Goal: Task Accomplishment & Management: Use online tool/utility

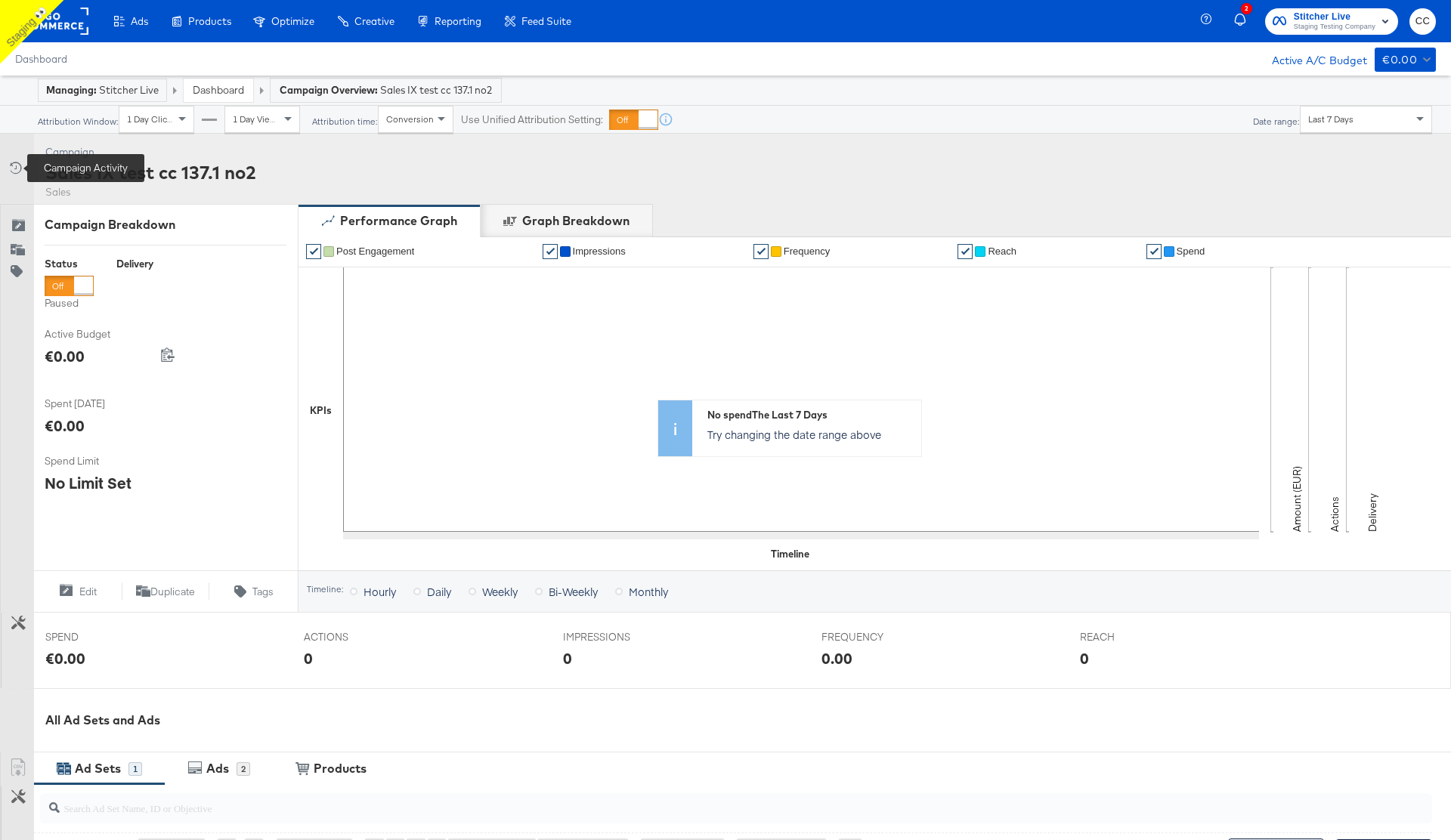
click at [15, 168] on icon at bounding box center [14, 167] width 15 height 15
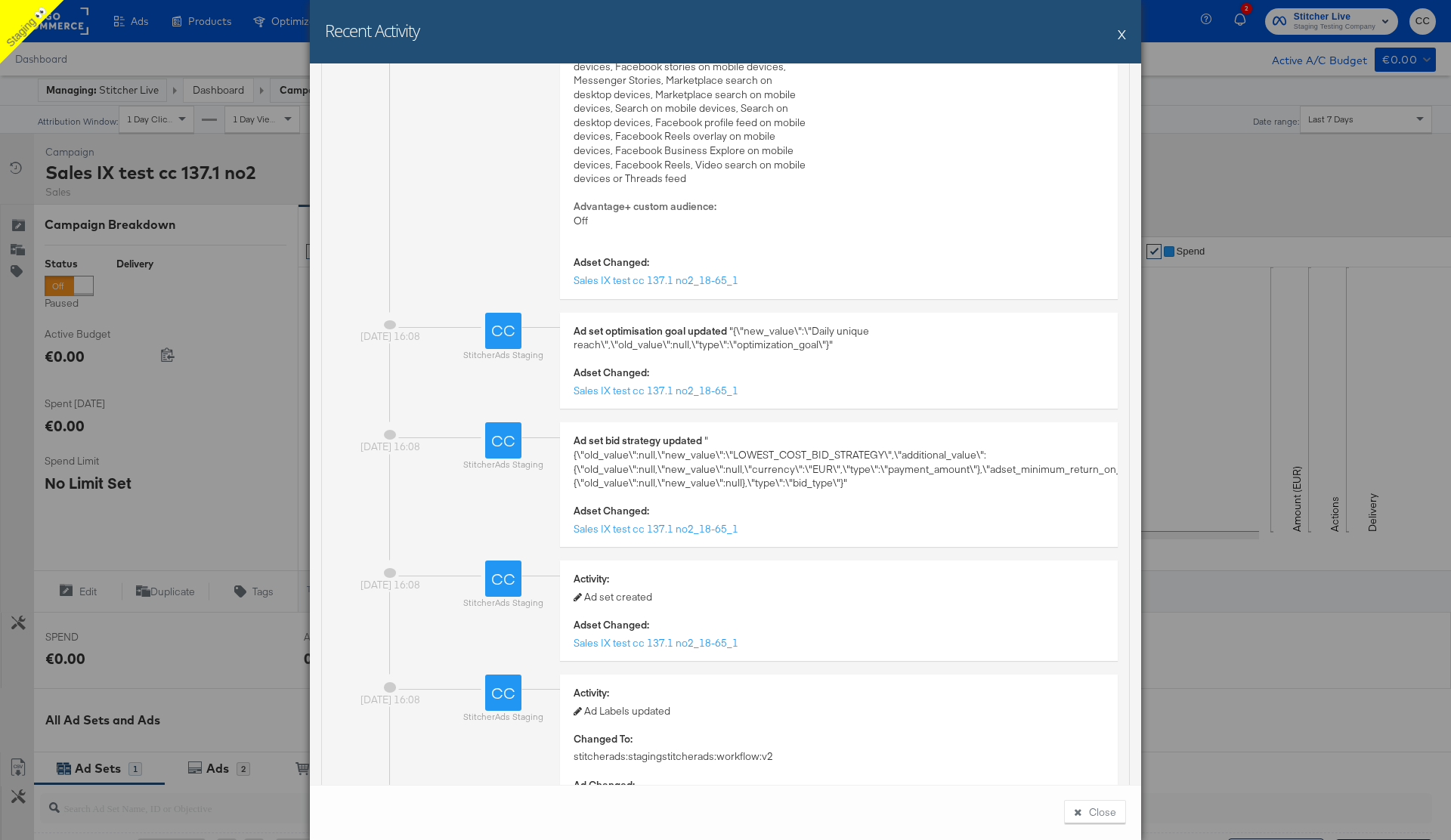
scroll to position [2394, 0]
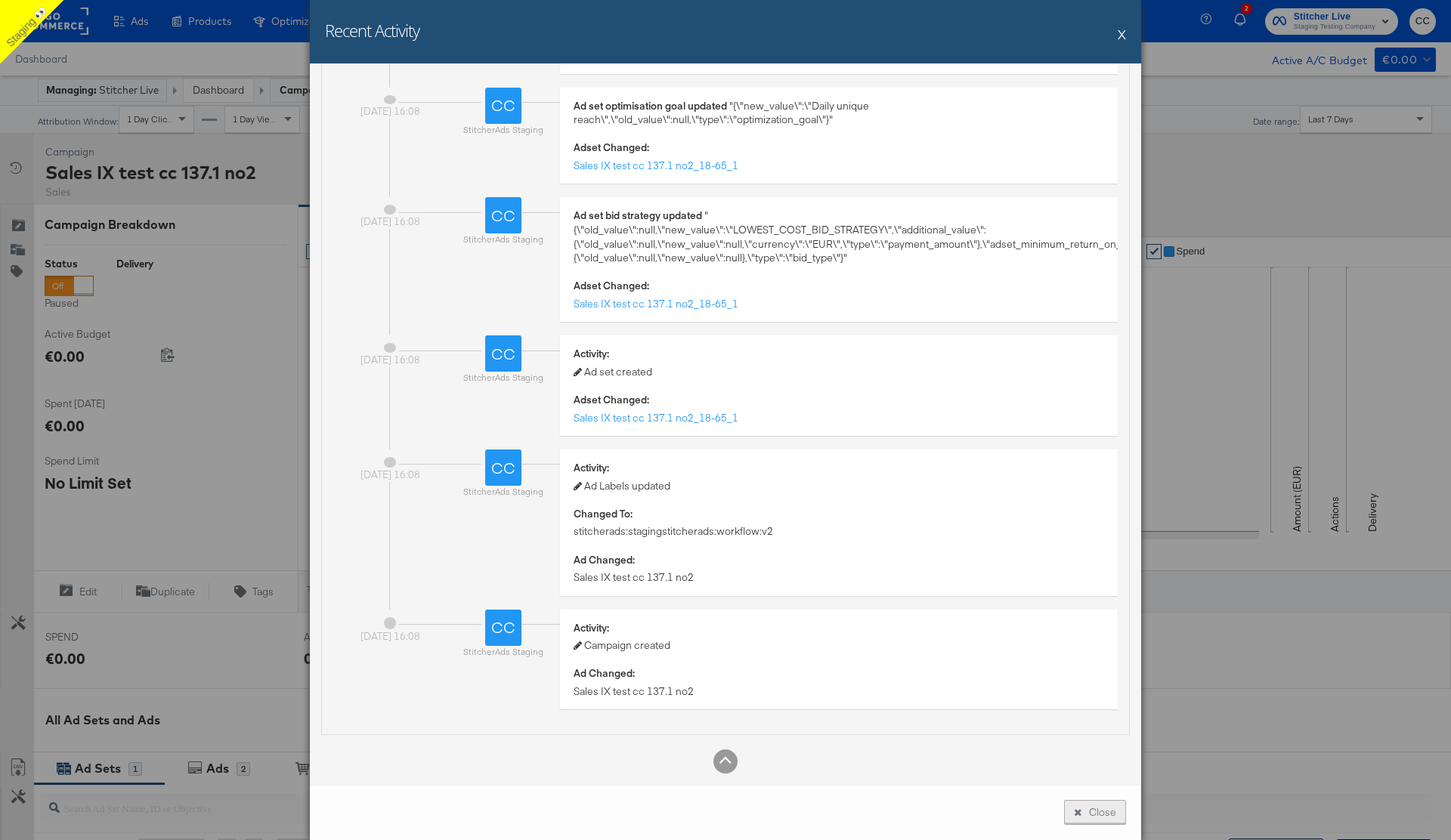
click at [1084, 807] on button "Close" at bounding box center [1095, 813] width 62 height 25
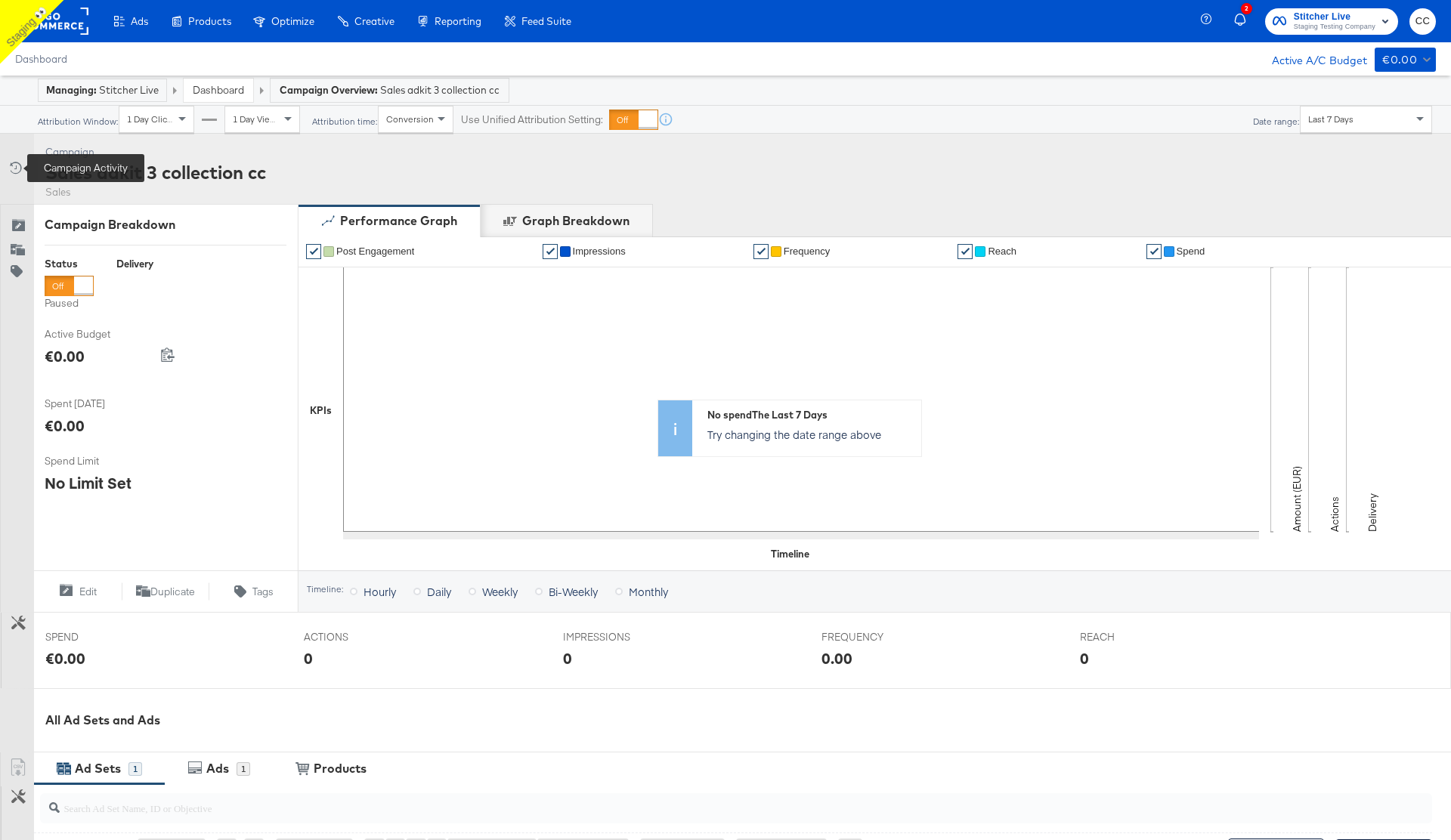
click at [20, 170] on icon at bounding box center [14, 167] width 15 height 15
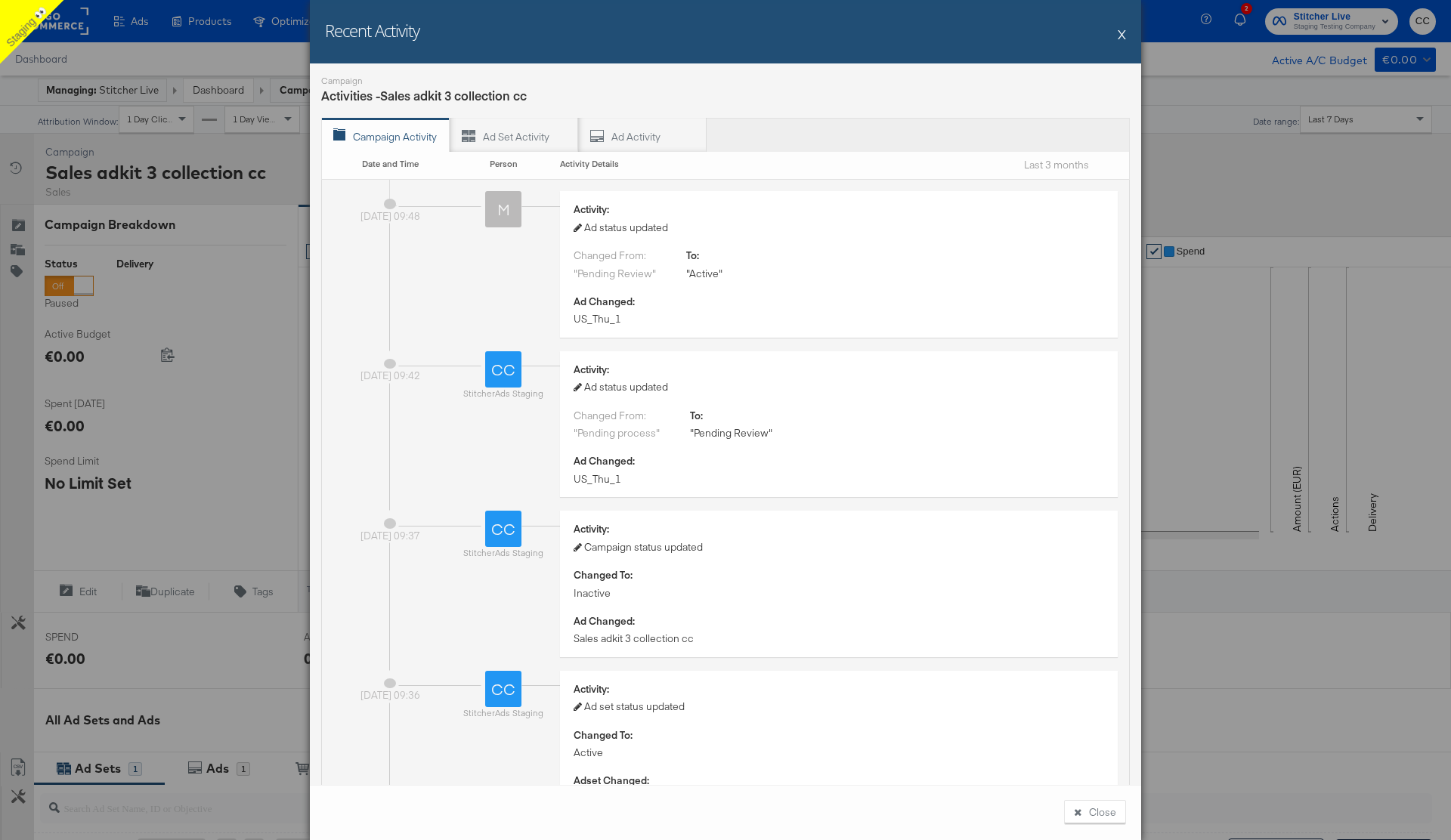
click at [1122, 37] on button "X" at bounding box center [1122, 34] width 9 height 30
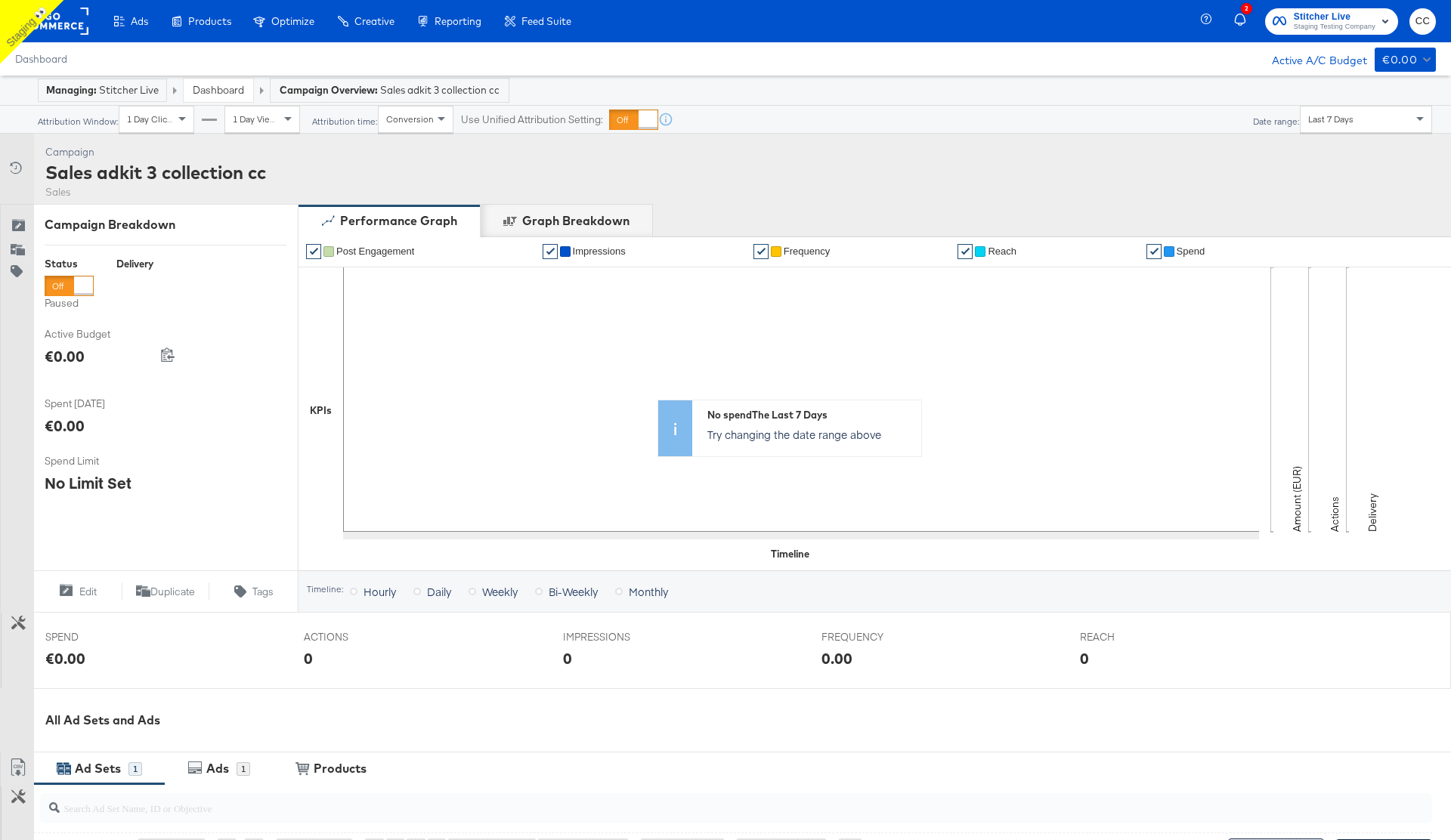
click at [58, 24] on rect at bounding box center [54, 21] width 70 height 27
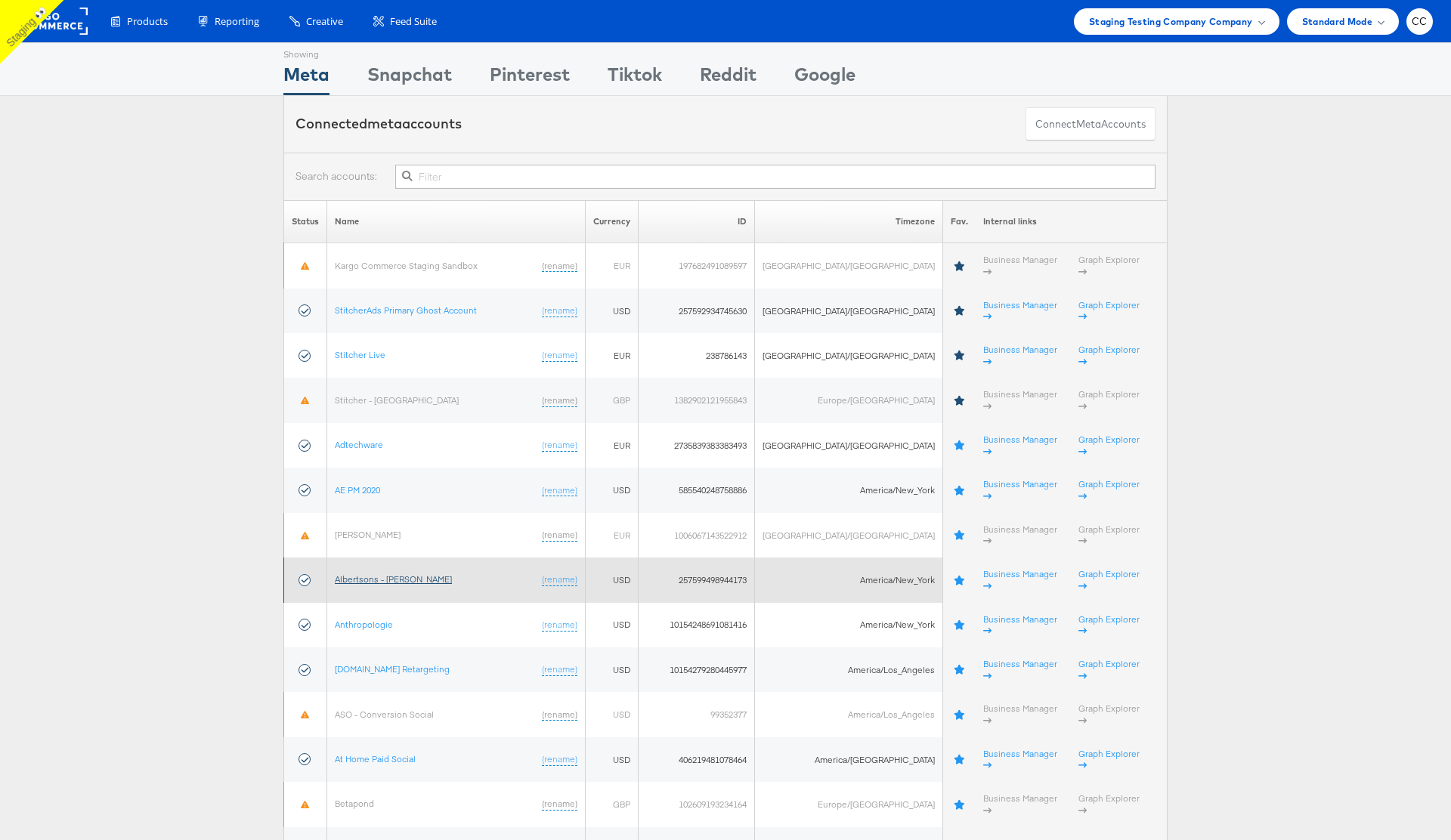
click at [382, 573] on link "Albertsons - [PERSON_NAME]" at bounding box center [393, 579] width 117 height 11
